Goal: Navigation & Orientation: Find specific page/section

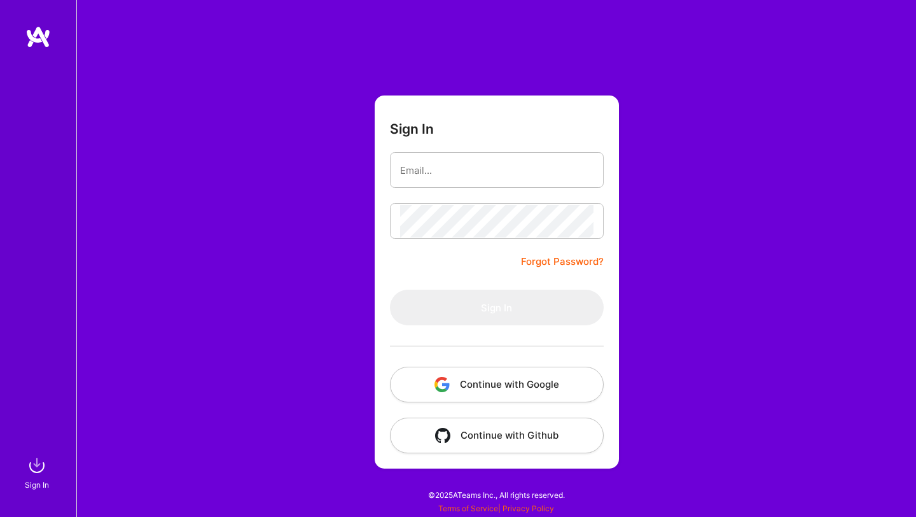
click at [494, 386] on button "Continue with Google" at bounding box center [497, 384] width 214 height 36
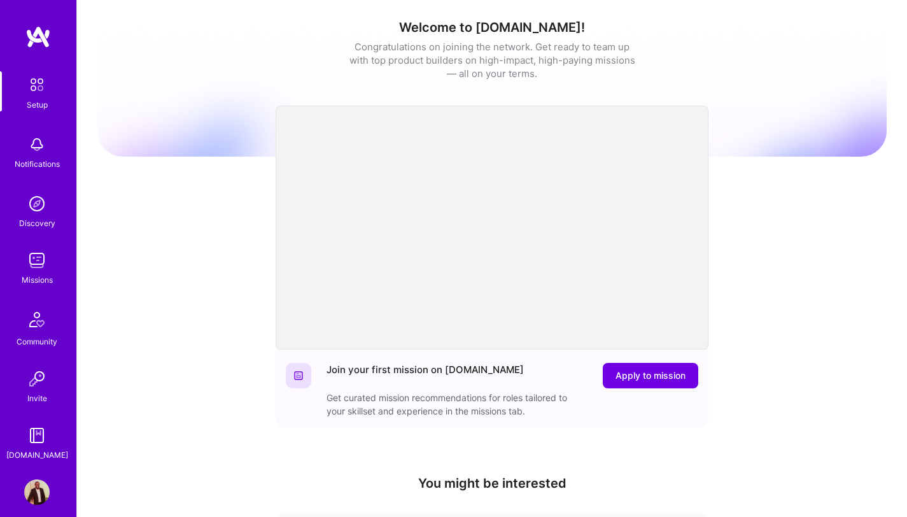
click at [32, 265] on img at bounding box center [36, 259] width 25 height 25
click at [45, 275] on div "Missions" at bounding box center [37, 279] width 31 height 13
